Goal: Task Accomplishment & Management: Manage account settings

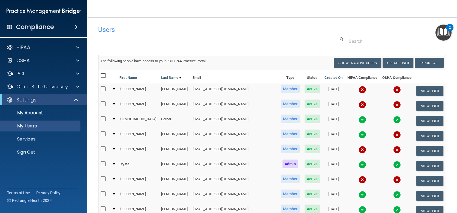
select select "20"
click at [103, 74] on input "checkbox" at bounding box center [104, 76] width 6 height 4
checkbox input "true"
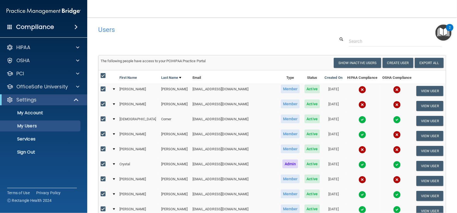
checkbox input "true"
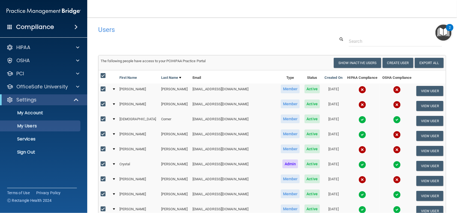
checkbox input "true"
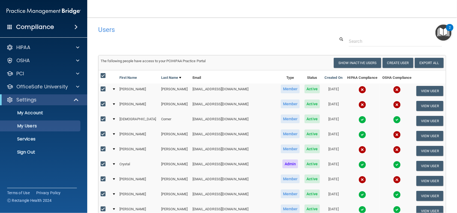
checkbox input "true"
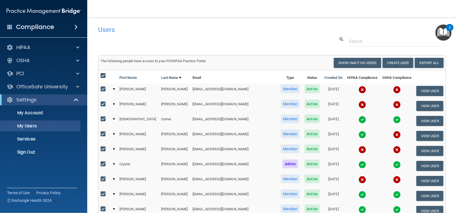
checkbox input "true"
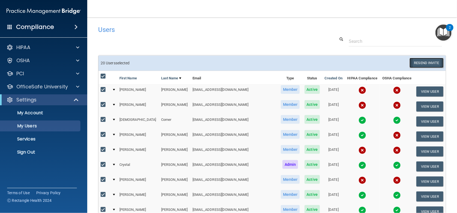
click at [425, 63] on button "Resend Invite" at bounding box center [427, 63] width 34 height 10
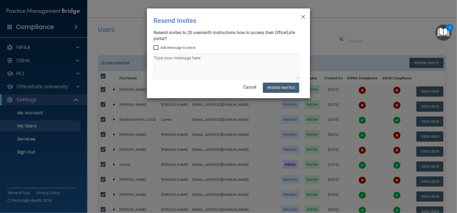
click at [157, 48] on input "Add message to users" at bounding box center [157, 48] width 6 height 4
checkbox input "true"
click at [161, 63] on textarea at bounding box center [227, 67] width 146 height 26
type textarea "Please complete your OSHA and HIPPA. Thanks!"
click at [276, 88] on button "Resend Invites" at bounding box center [281, 88] width 36 height 10
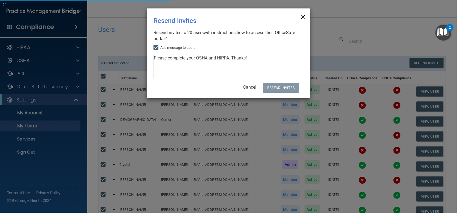
click at [303, 17] on span "×" at bounding box center [303, 16] width 5 height 11
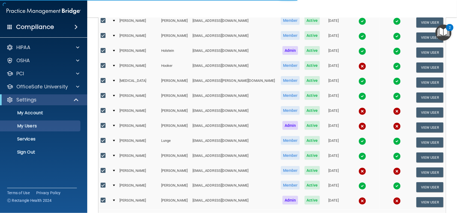
scroll to position [191, 0]
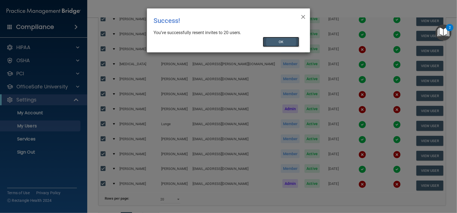
click at [278, 44] on button "OK" at bounding box center [281, 42] width 37 height 10
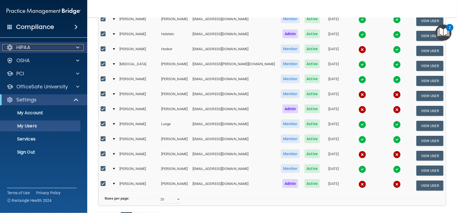
click at [30, 44] on p "HIPAA" at bounding box center [23, 47] width 14 height 7
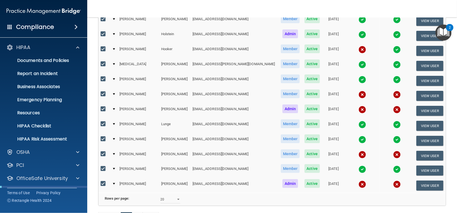
click at [30, 25] on h4 "Compliance" at bounding box center [35, 27] width 38 height 8
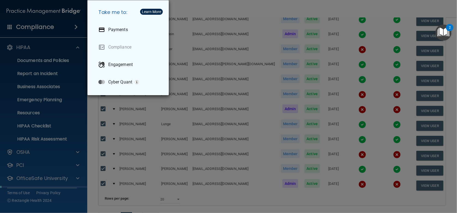
click at [41, 27] on div "Take me to: Payments Compliance Engagement Cyber Quant" at bounding box center [228, 106] width 457 height 213
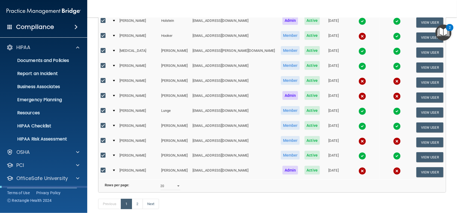
scroll to position [209, 0]
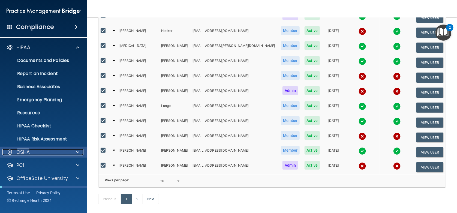
click at [37, 155] on div "OSHA" at bounding box center [36, 152] width 68 height 7
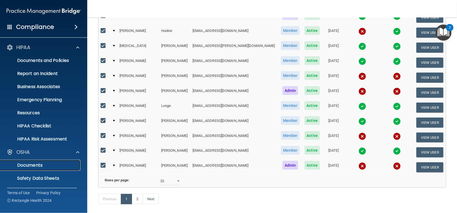
click at [35, 169] on link "Documents" at bounding box center [38, 165] width 86 height 11
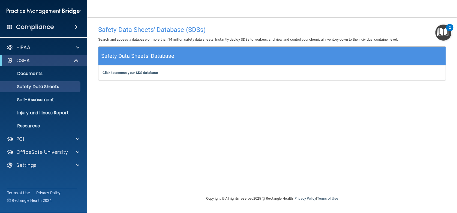
click at [27, 24] on h4 "Compliance" at bounding box center [35, 27] width 38 height 8
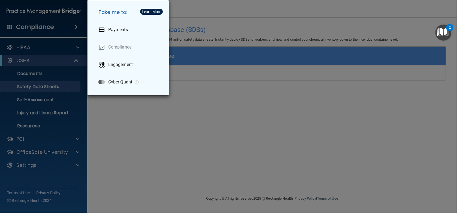
click at [27, 24] on div "Take me to: Payments Compliance Engagement Cyber Quant" at bounding box center [228, 106] width 457 height 213
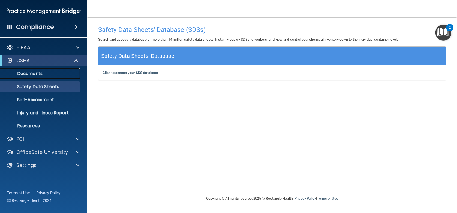
click at [36, 74] on p "Documents" at bounding box center [41, 73] width 74 height 5
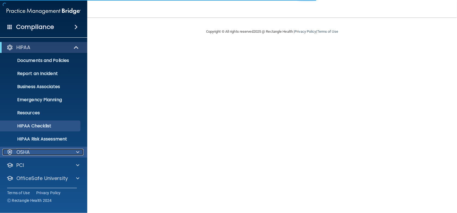
click at [34, 155] on div "OSHA" at bounding box center [36, 152] width 68 height 7
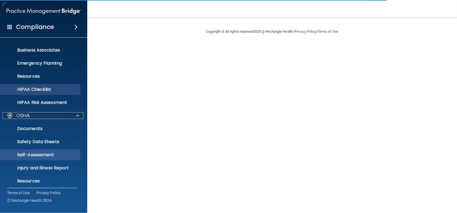
scroll to position [73, 0]
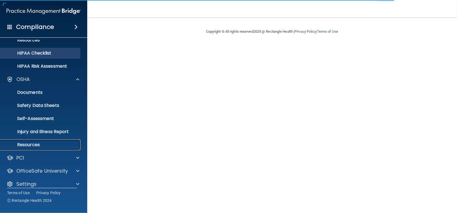
click at [26, 143] on p "Resources" at bounding box center [41, 144] width 74 height 5
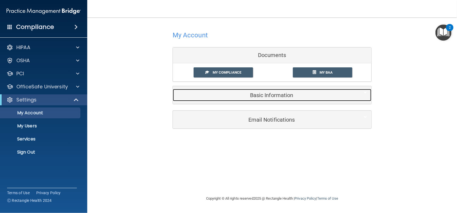
click at [260, 97] on h5 "Basic Information" at bounding box center [264, 95] width 174 height 6
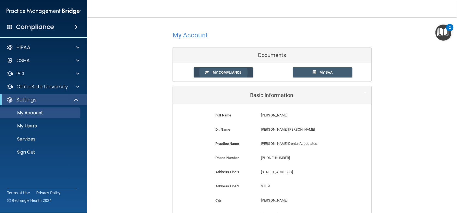
click at [206, 73] on span at bounding box center [208, 72] width 4 height 4
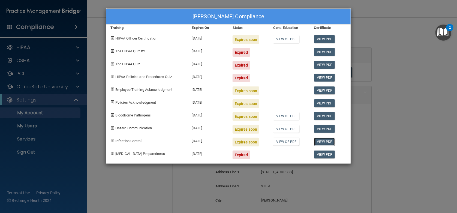
click at [319, 141] on link "View PDF" at bounding box center [324, 142] width 21 height 8
click at [54, 122] on div "Crystal Felker's Compliance Training Expires On Status Cont. Education Certific…" at bounding box center [228, 106] width 457 height 213
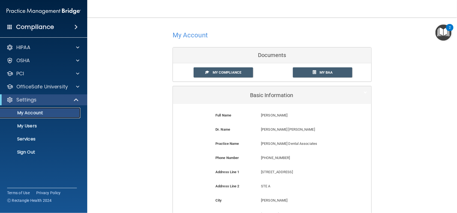
click at [27, 113] on p "My Account" at bounding box center [41, 112] width 74 height 5
click at [23, 59] on p "OSHA" at bounding box center [23, 60] width 14 height 7
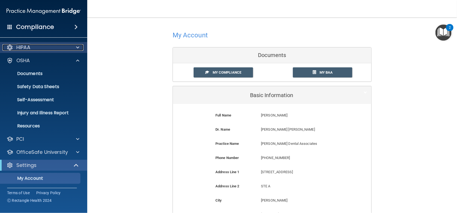
click at [31, 47] on div "HIPAA" at bounding box center [36, 47] width 68 height 7
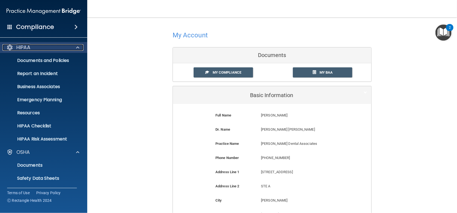
click at [31, 47] on div "HIPAA" at bounding box center [36, 47] width 68 height 7
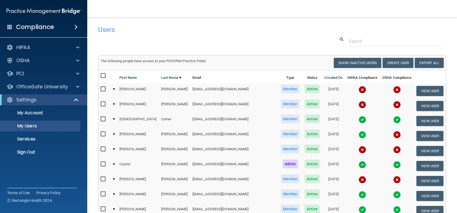
select select "20"
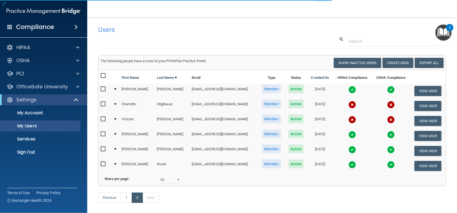
select select "20"
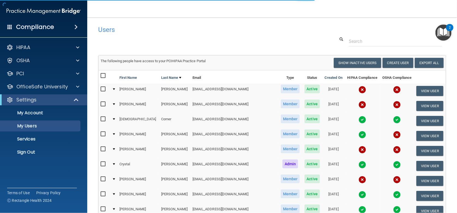
select select "20"
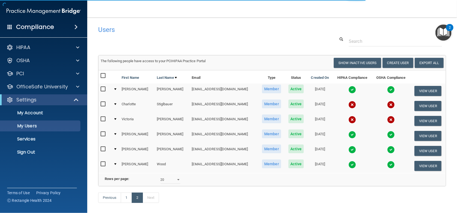
select select "20"
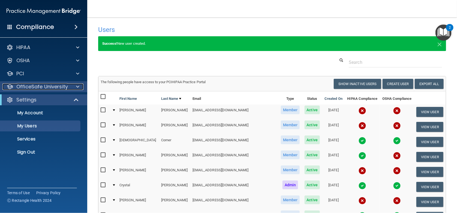
click at [25, 88] on p "OfficeSafe University" at bounding box center [42, 86] width 52 height 7
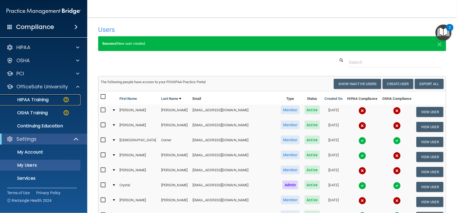
click at [30, 97] on p "HIPAA Training" at bounding box center [26, 99] width 45 height 5
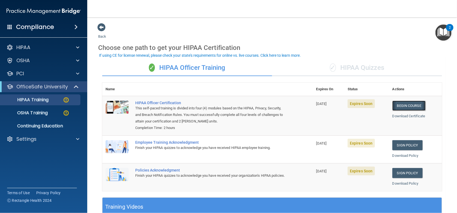
click at [405, 106] on link "Begin Course" at bounding box center [409, 106] width 33 height 10
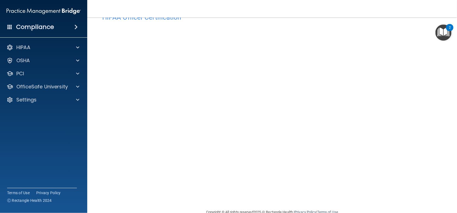
scroll to position [18, 0]
click at [38, 49] on div "HIPAA" at bounding box center [36, 47] width 68 height 7
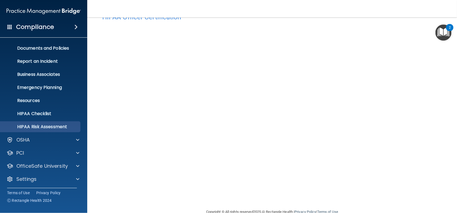
scroll to position [13, 0]
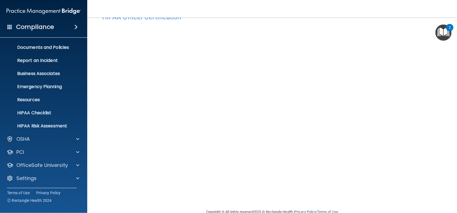
click at [26, 27] on h4 "Compliance" at bounding box center [35, 27] width 38 height 8
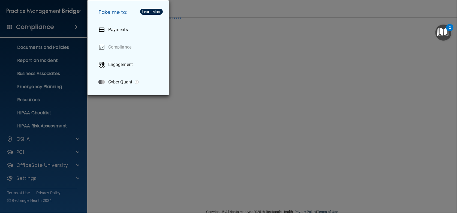
click at [26, 26] on div "Take me to: Payments Compliance Engagement Cyber Quant" at bounding box center [228, 106] width 457 height 213
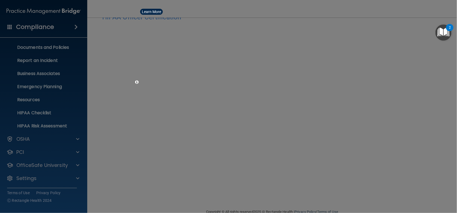
click at [26, 26] on div "Take me to: Payments Compliance Engagement Cyber Quant" at bounding box center [228, 106] width 457 height 213
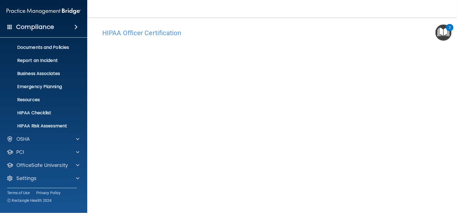
scroll to position [0, 0]
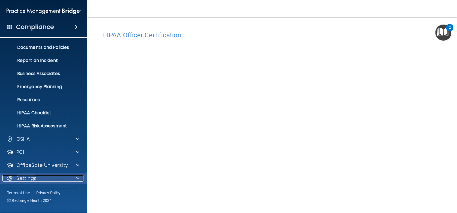
click at [54, 178] on div "Settings" at bounding box center [36, 178] width 68 height 7
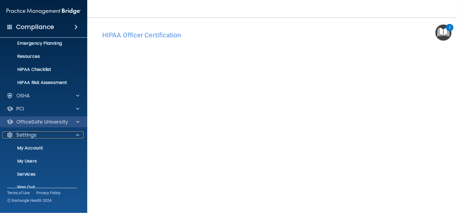
scroll to position [65, 0]
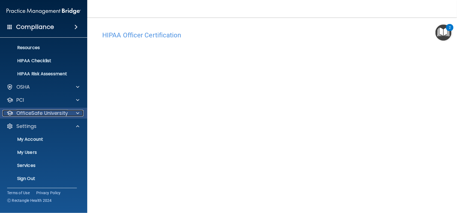
click at [59, 110] on p "OfficeSafe University" at bounding box center [42, 113] width 52 height 7
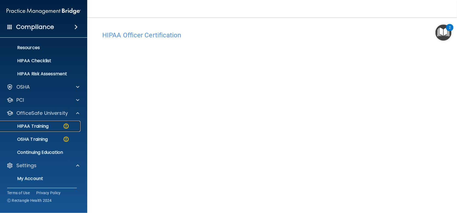
click at [43, 125] on p "HIPAA Training" at bounding box center [26, 126] width 45 height 5
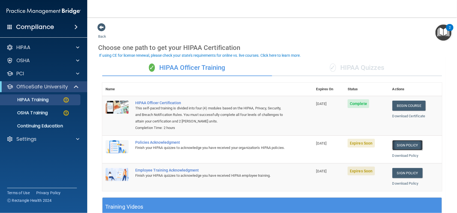
click at [405, 146] on link "Sign Policy" at bounding box center [408, 145] width 30 height 10
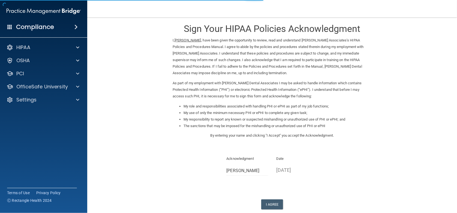
scroll to position [27, 0]
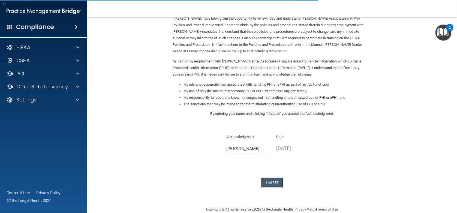
click at [275, 184] on button "I Agree" at bounding box center [272, 183] width 22 height 10
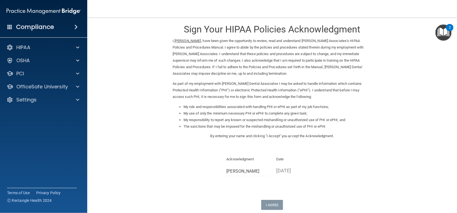
scroll to position [0, 0]
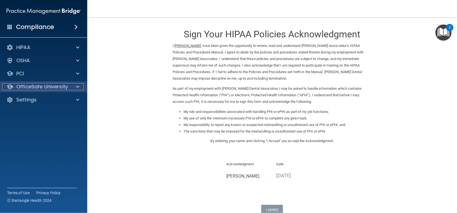
click at [45, 85] on p "OfficeSafe University" at bounding box center [42, 86] width 52 height 7
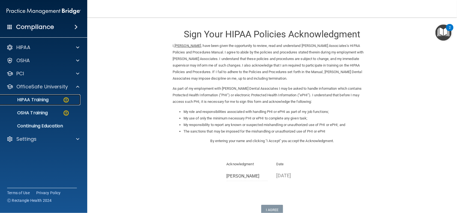
click at [45, 100] on p "HIPAA Training" at bounding box center [26, 99] width 45 height 5
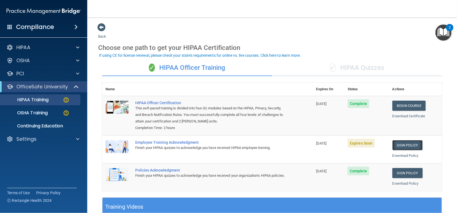
click at [400, 145] on link "Sign Policy" at bounding box center [408, 145] width 30 height 10
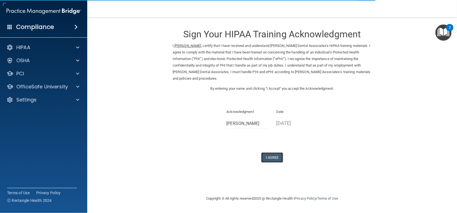
click at [269, 155] on button "I Agree" at bounding box center [272, 157] width 22 height 10
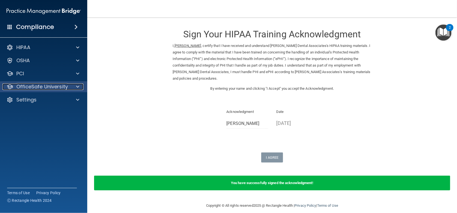
click at [47, 89] on p "OfficeSafe University" at bounding box center [42, 86] width 52 height 7
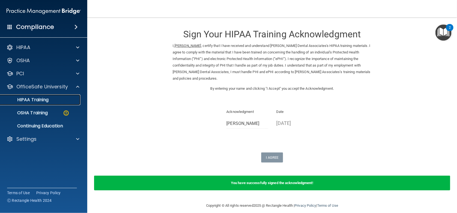
click at [47, 100] on p "HIPAA Training" at bounding box center [26, 99] width 45 height 5
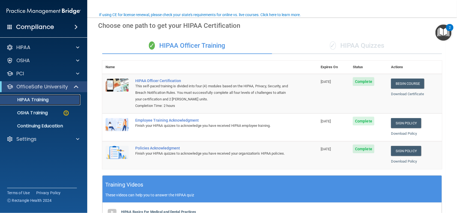
scroll to position [18, 0]
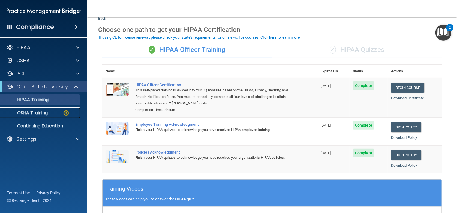
click at [32, 115] on p "OSHA Training" at bounding box center [26, 112] width 44 height 5
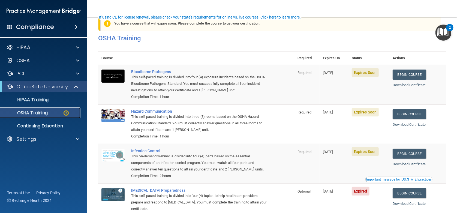
scroll to position [9, 0]
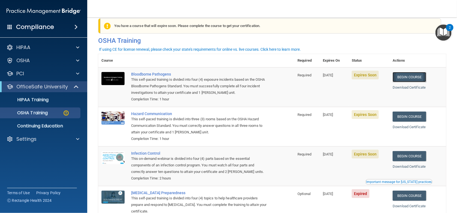
click at [403, 75] on link "Begin Course" at bounding box center [409, 77] width 33 height 10
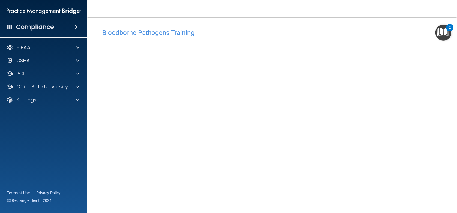
scroll to position [2, 0]
click at [38, 60] on div "OSHA" at bounding box center [36, 60] width 68 height 7
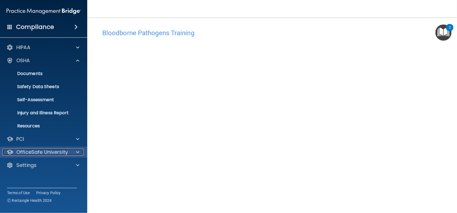
click at [64, 153] on p "OfficeSafe University" at bounding box center [42, 152] width 52 height 7
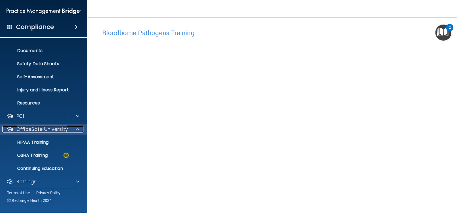
scroll to position [26, 0]
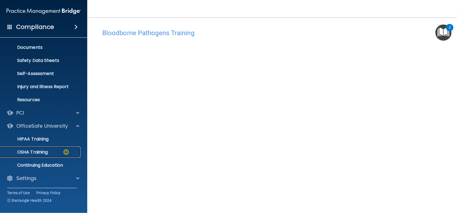
click at [32, 152] on p "OSHA Training" at bounding box center [26, 151] width 44 height 5
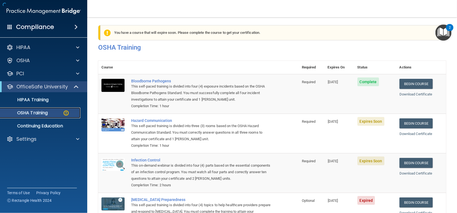
scroll to position [32, 0]
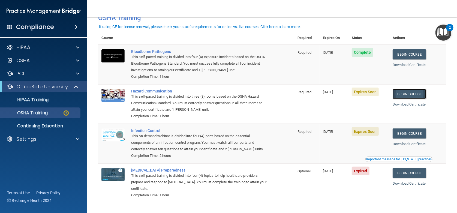
click at [410, 92] on link "Begin Course" at bounding box center [409, 94] width 33 height 10
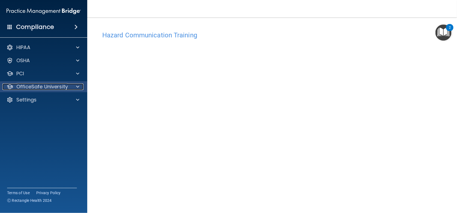
click at [37, 88] on p "OfficeSafe University" at bounding box center [42, 86] width 52 height 7
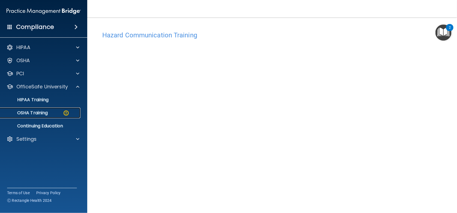
click at [35, 111] on p "OSHA Training" at bounding box center [26, 112] width 44 height 5
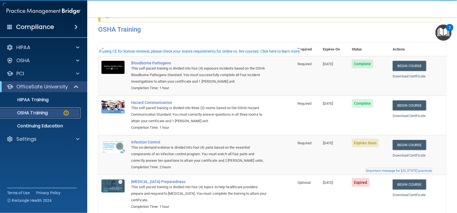
scroll to position [27, 0]
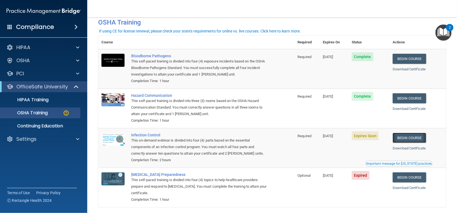
click at [406, 138] on link "Begin Course" at bounding box center [409, 138] width 33 height 10
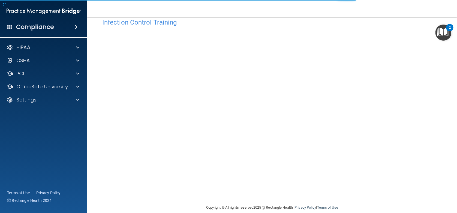
scroll to position [20, 0]
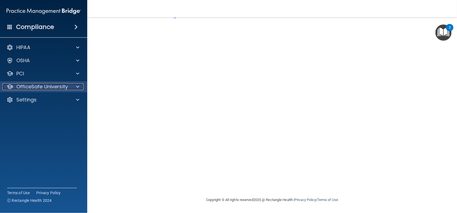
click at [48, 87] on p "OfficeSafe University" at bounding box center [42, 86] width 52 height 7
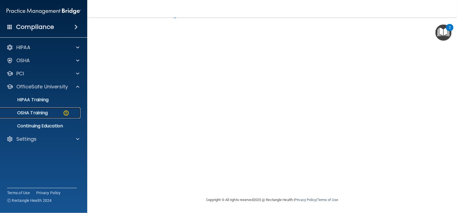
click at [34, 112] on p "OSHA Training" at bounding box center [26, 112] width 44 height 5
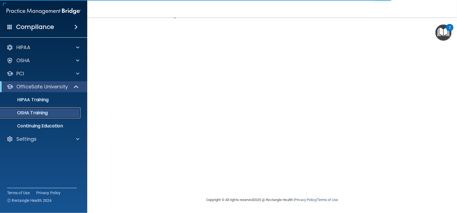
scroll to position [35, 0]
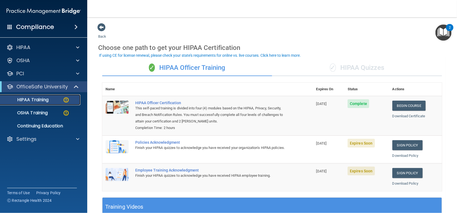
click at [35, 99] on p "HIPAA Training" at bounding box center [26, 99] width 45 height 5
click at [36, 100] on p "HIPAA Training" at bounding box center [26, 99] width 45 height 5
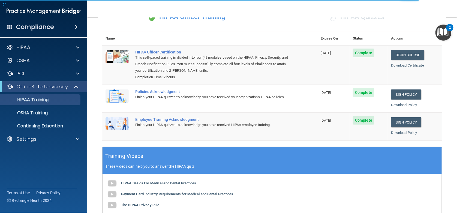
scroll to position [36, 0]
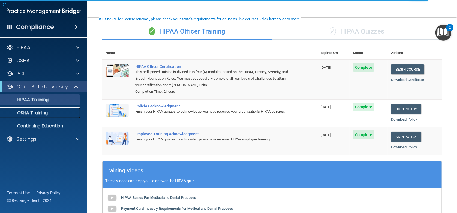
click at [39, 113] on p "OSHA Training" at bounding box center [26, 112] width 44 height 5
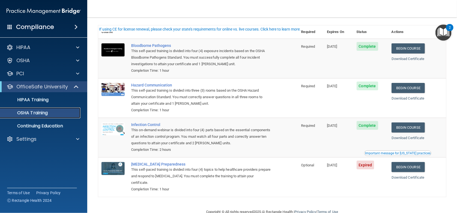
scroll to position [35, 0]
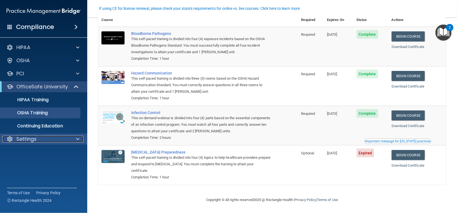
click at [37, 139] on div "Settings" at bounding box center [36, 139] width 68 height 7
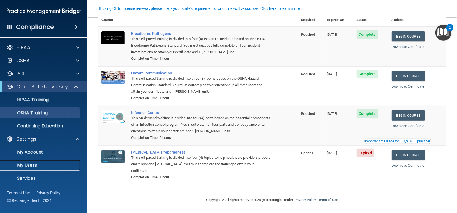
click at [36, 165] on p "My Users" at bounding box center [41, 165] width 74 height 5
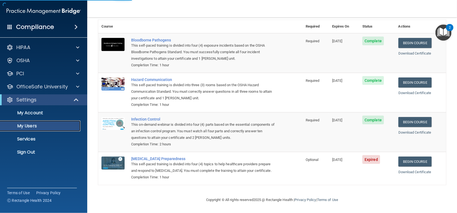
select select "20"
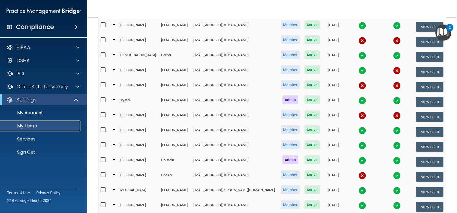
scroll to position [54, 0]
